Goal: Task Accomplishment & Management: Manage account settings

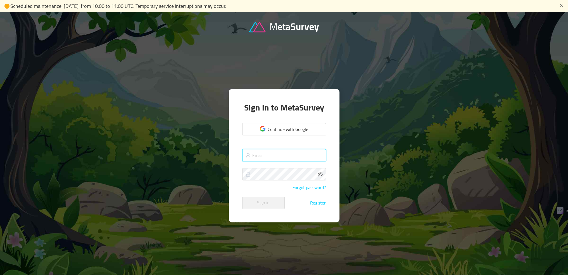
type input "[EMAIL_ADDRESS][DOMAIN_NAME]"
click at [335, 128] on div "Sign in to MetaSurvey Continue with Google [EMAIL_ADDRESS][DOMAIN_NAME] Forgot …" at bounding box center [284, 155] width 111 height 133
click at [274, 198] on button "Sign in" at bounding box center [263, 202] width 42 height 12
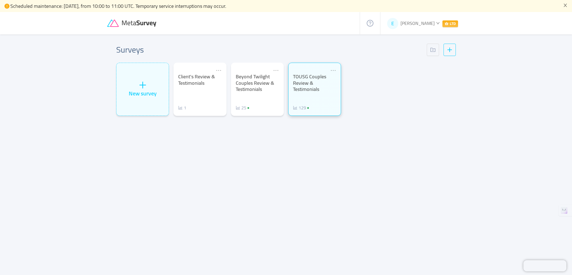
click at [323, 84] on div "TOUSG Couples Review & Testimonials" at bounding box center [314, 82] width 43 height 19
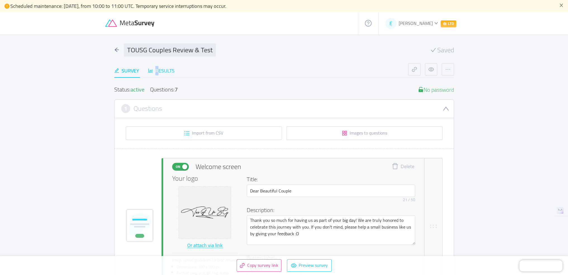
click at [156, 70] on div "Results" at bounding box center [161, 71] width 27 height 8
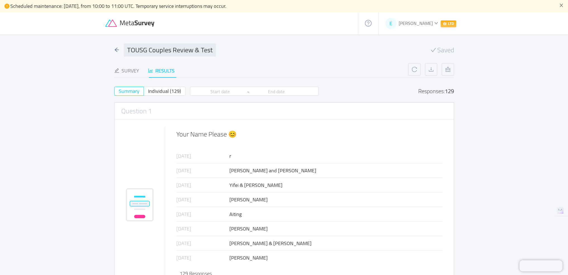
click at [227, 156] on div "[DATE]" at bounding box center [202, 156] width 53 height 8
click at [231, 157] on div "r" at bounding box center [335, 156] width 213 height 8
click at [170, 88] on span "Individual (129)" at bounding box center [164, 90] width 33 height 9
click at [148, 93] on input "Individual (129)" at bounding box center [148, 93] width 0 height 0
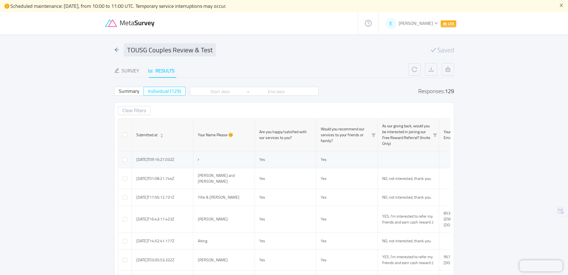
click at [122, 158] on td at bounding box center [125, 159] width 14 height 17
click at [125, 160] on input "checkbox" at bounding box center [125, 159] width 4 height 4
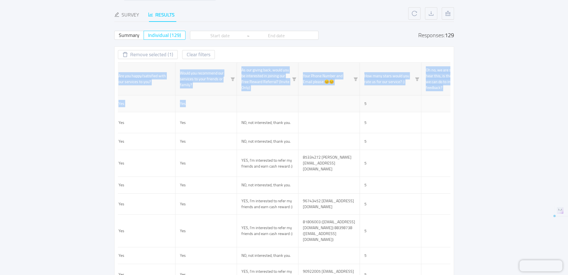
scroll to position [0, 357]
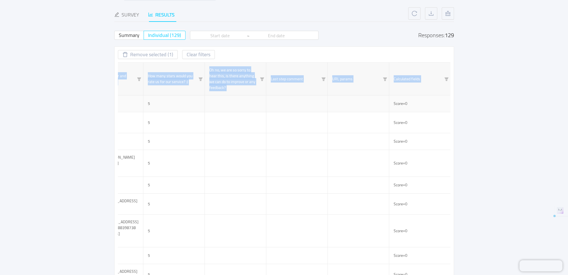
drag, startPoint x: 426, startPoint y: 104, endPoint x: 482, endPoint y: 103, distance: 56.4
click at [482, 103] on main "TOUSG Couples Review & Testimonials Saved Survey Results Status: active Questio…" at bounding box center [284, 256] width 568 height 557
click at [369, 100] on td at bounding box center [358, 103] width 61 height 17
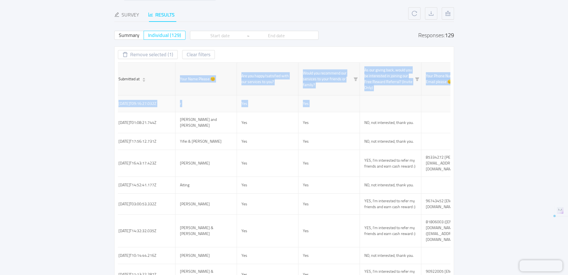
scroll to position [0, 0]
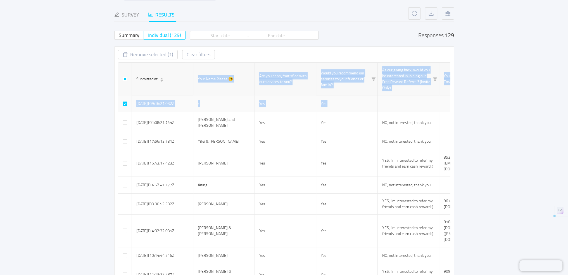
drag, startPoint x: 286, startPoint y: 106, endPoint x: 85, endPoint y: 105, distance: 200.8
click at [85, 105] on main "TOUSG Couples Review & Testimonials Saved Survey Results Status: active Questio…" at bounding box center [284, 256] width 568 height 557
click at [308, 105] on td "Yes" at bounding box center [285, 103] width 61 height 17
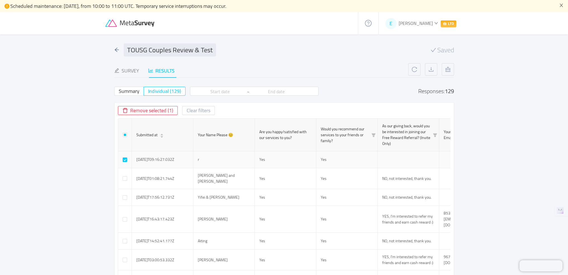
click at [149, 109] on button "Remove selected (1)" at bounding box center [148, 110] width 60 height 9
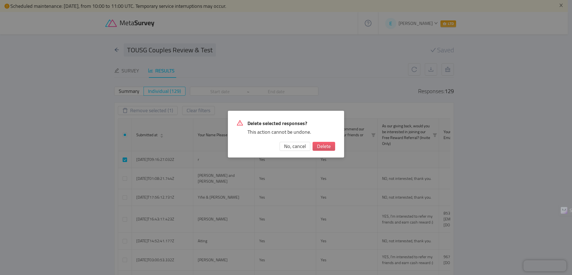
click at [324, 143] on button "Delete" at bounding box center [324, 146] width 23 height 9
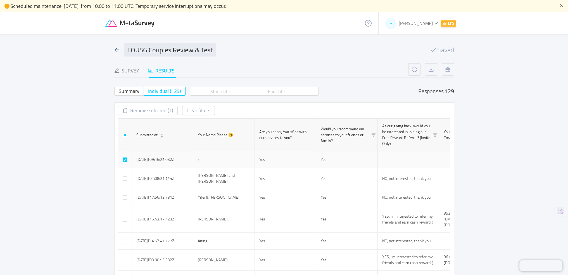
checkbox input "false"
